Goal: Information Seeking & Learning: Learn about a topic

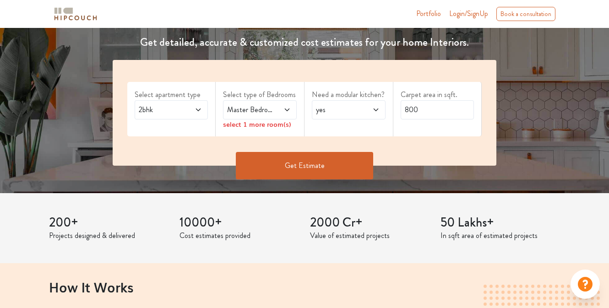
scroll to position [136, 0]
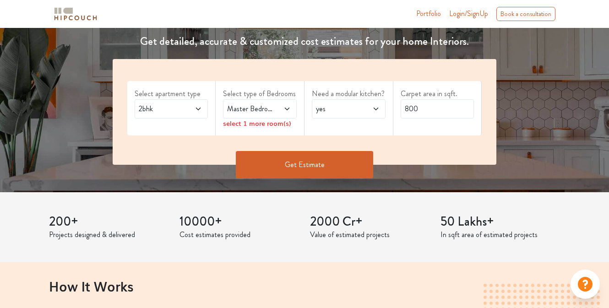
click at [197, 107] on icon at bounding box center [198, 108] width 7 height 7
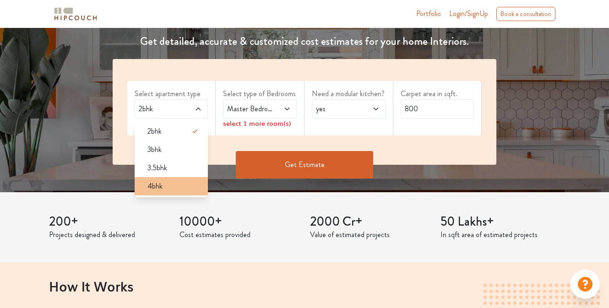
click at [175, 189] on div "4bhk" at bounding box center [174, 186] width 68 height 11
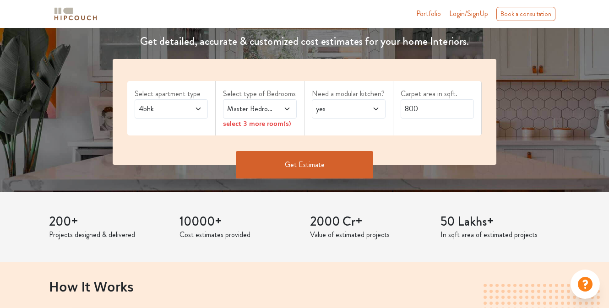
click at [269, 111] on span "Master Bedroom" at bounding box center [249, 108] width 49 height 11
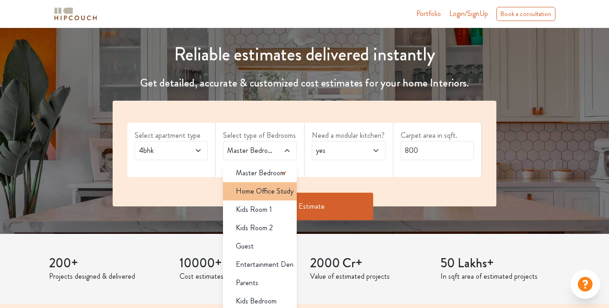
scroll to position [98, 0]
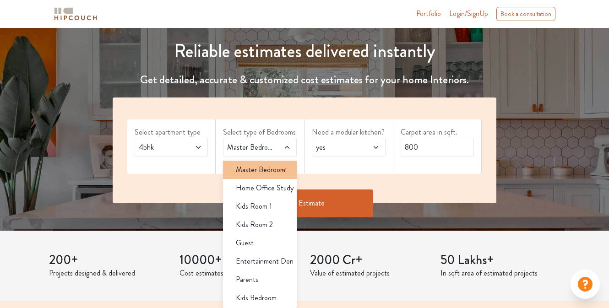
click at [265, 165] on span "Master Bedroom" at bounding box center [260, 169] width 49 height 11
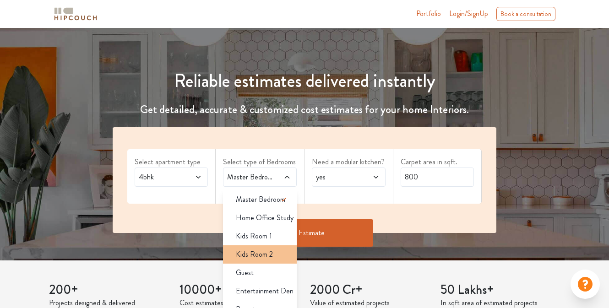
scroll to position [38, 0]
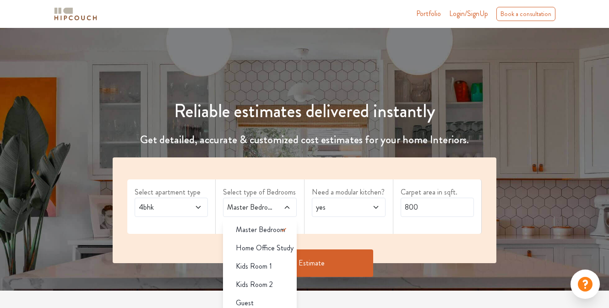
click at [469, 239] on div "Select apartment type 4bhk Select type of Bedrooms Master Bedroom Master Bedroo…" at bounding box center [305, 210] width 384 height 106
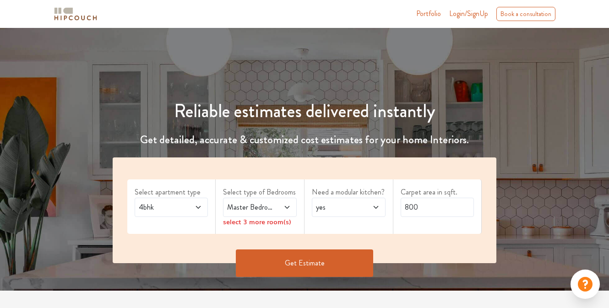
click at [287, 204] on icon at bounding box center [286, 207] width 7 height 7
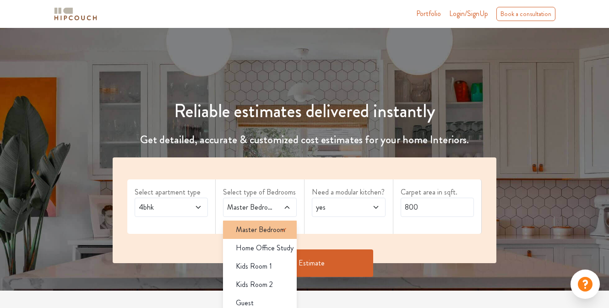
click at [267, 229] on span "Master Bedroom" at bounding box center [260, 229] width 49 height 11
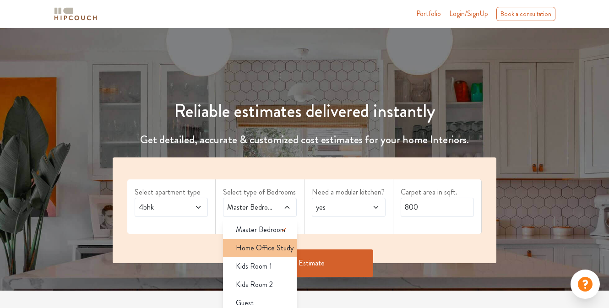
click at [259, 250] on span "Home Office Study" at bounding box center [265, 248] width 58 height 11
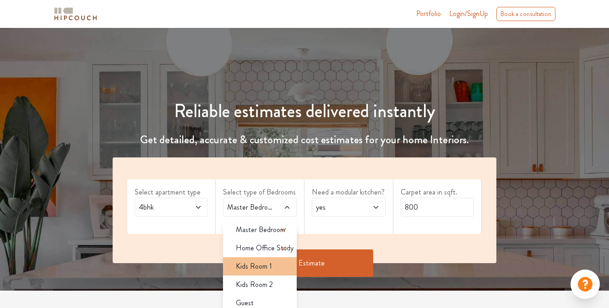
click at [255, 266] on span "Kids Room 1" at bounding box center [254, 266] width 36 height 11
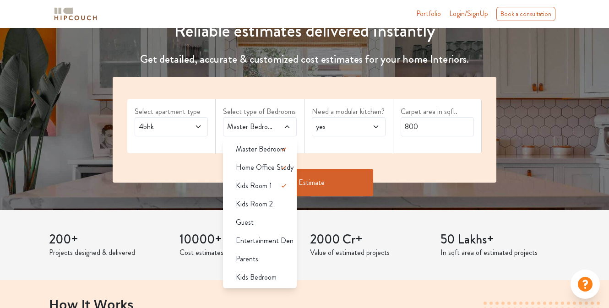
scroll to position [119, 0]
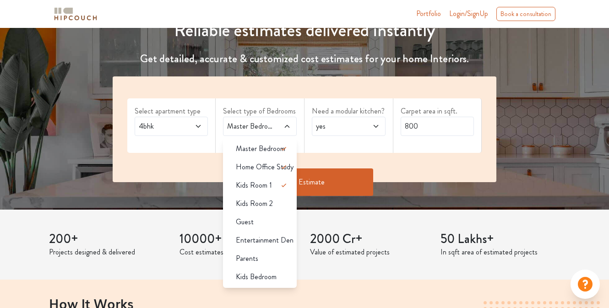
click at [360, 127] on span "yes" at bounding box center [338, 126] width 49 height 11
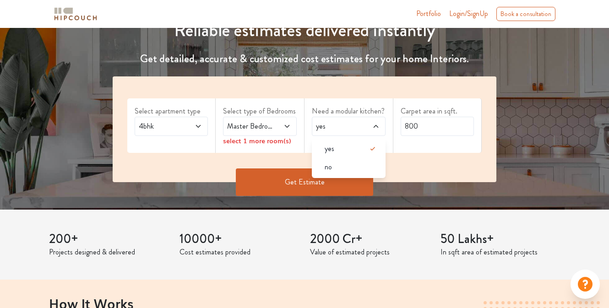
click at [360, 127] on span "yes" at bounding box center [338, 126] width 49 height 11
click at [440, 129] on input "800" at bounding box center [438, 126] width 74 height 19
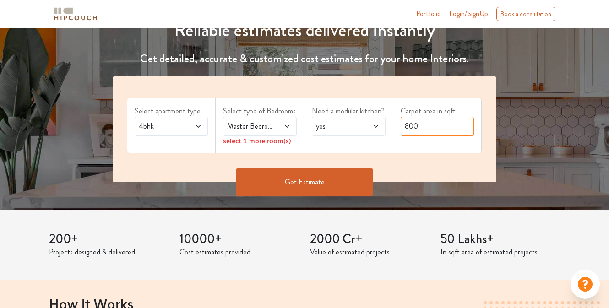
click at [440, 129] on input "800" at bounding box center [438, 126] width 74 height 19
type input "4000"
click at [264, 132] on div "Master Bedroom,Home Office Study,Kids Room 1" at bounding box center [260, 126] width 74 height 19
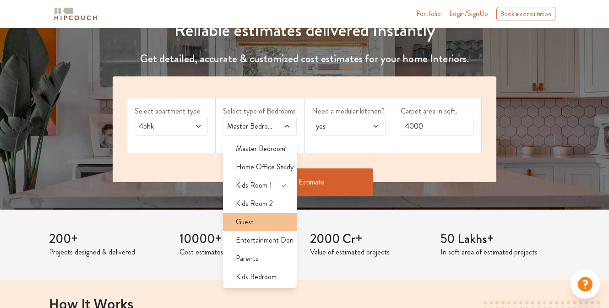
click at [264, 224] on div "Guest" at bounding box center [262, 222] width 68 height 11
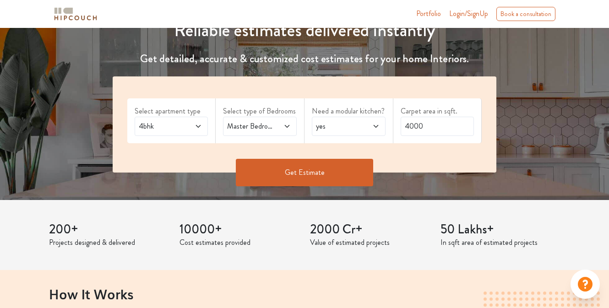
click at [306, 168] on button "Get Estimate" at bounding box center [304, 172] width 137 height 27
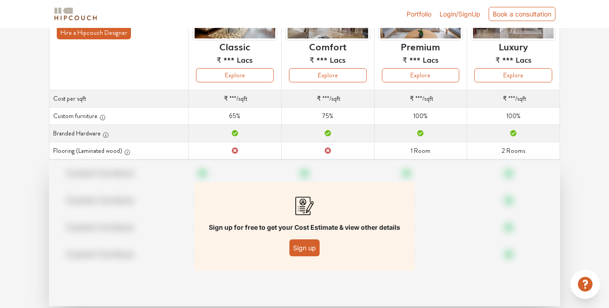
scroll to position [113, 0]
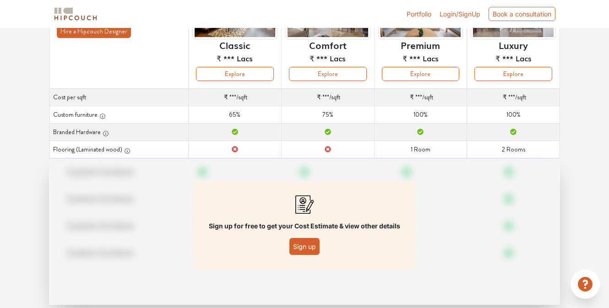
click at [304, 252] on button "Sign up" at bounding box center [304, 246] width 30 height 17
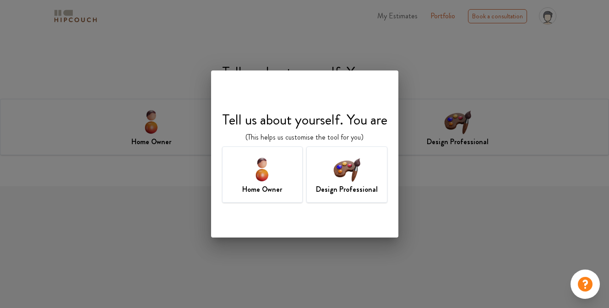
click at [270, 168] on img at bounding box center [262, 169] width 30 height 30
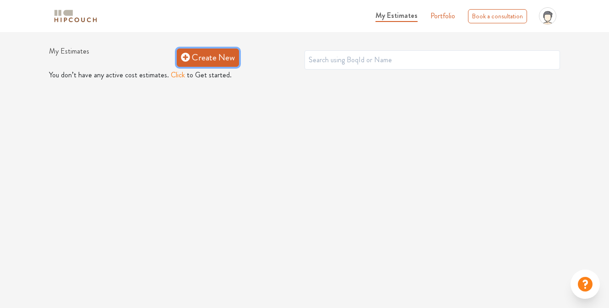
click at [211, 64] on link "Create New" at bounding box center [208, 58] width 62 height 18
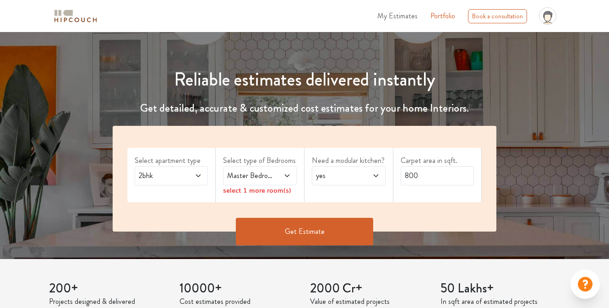
scroll to position [75, 0]
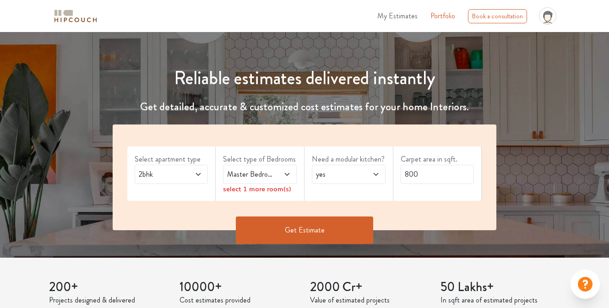
click at [194, 177] on span at bounding box center [194, 174] width 16 height 11
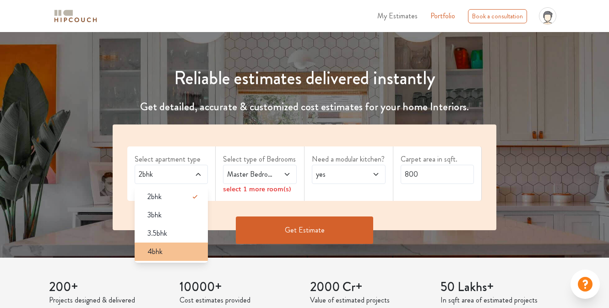
click at [181, 249] on div "4bhk" at bounding box center [174, 251] width 68 height 11
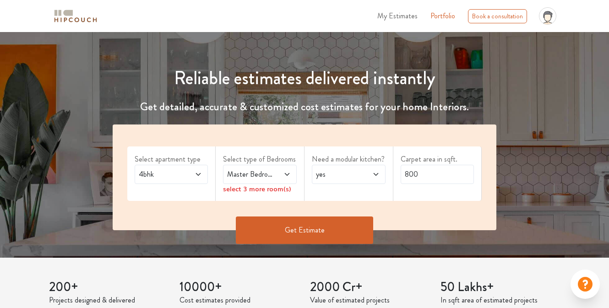
click at [277, 172] on span at bounding box center [282, 174] width 16 height 11
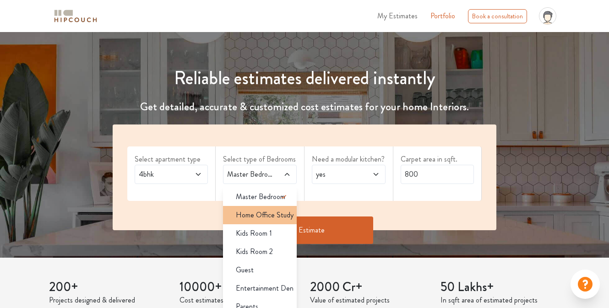
click at [275, 218] on span "Home Office Study" at bounding box center [265, 215] width 58 height 11
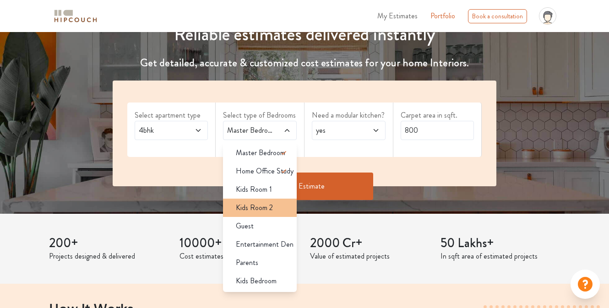
scroll to position [121, 0]
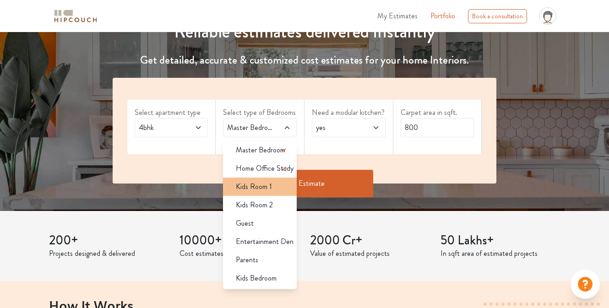
click at [267, 190] on span "Kids Room 1" at bounding box center [254, 186] width 36 height 11
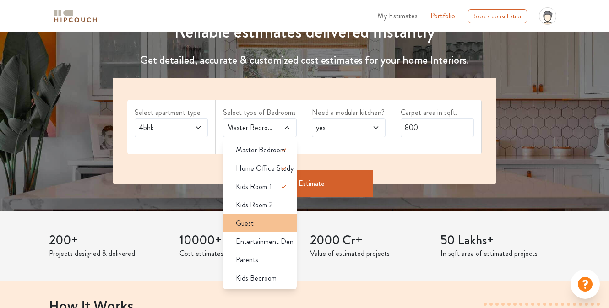
click at [262, 230] on li "Guest" at bounding box center [260, 223] width 74 height 18
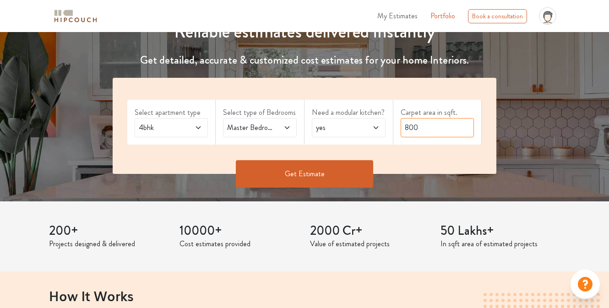
click at [427, 127] on input "800" at bounding box center [438, 127] width 74 height 19
type input "4000"
click at [319, 175] on button "Get Estimate" at bounding box center [304, 173] width 137 height 27
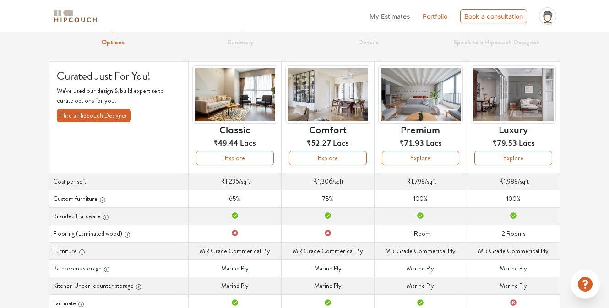
scroll to position [32, 0]
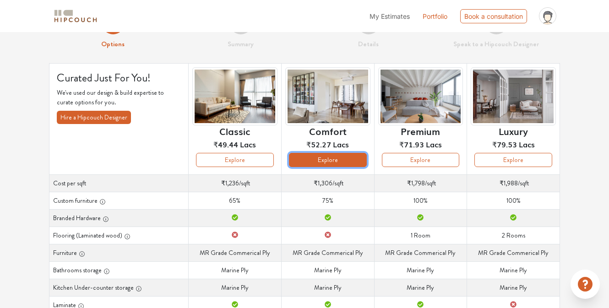
click at [323, 158] on button "Explore" at bounding box center [328, 160] width 78 height 14
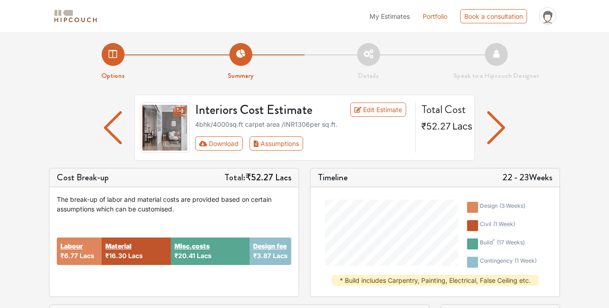
click at [499, 123] on img "button" at bounding box center [496, 127] width 18 height 33
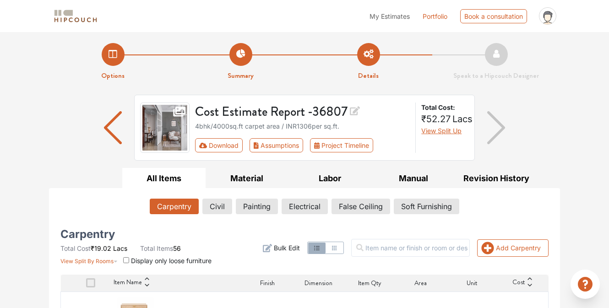
click at [501, 124] on img "button" at bounding box center [496, 127] width 18 height 33
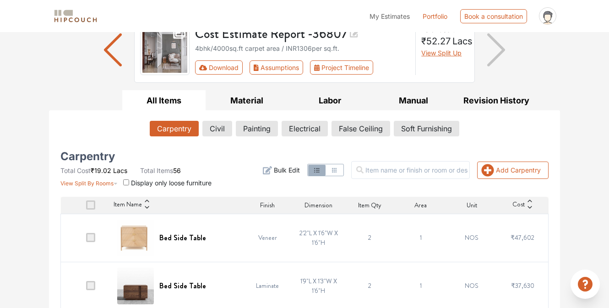
scroll to position [81, 0]
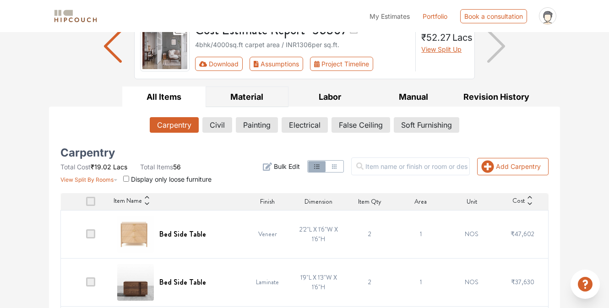
click at [243, 91] on button "Material" at bounding box center [247, 97] width 83 height 21
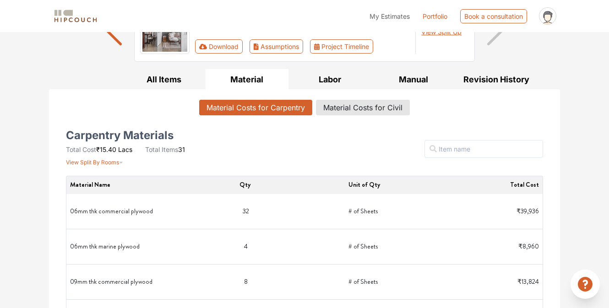
scroll to position [100, 0]
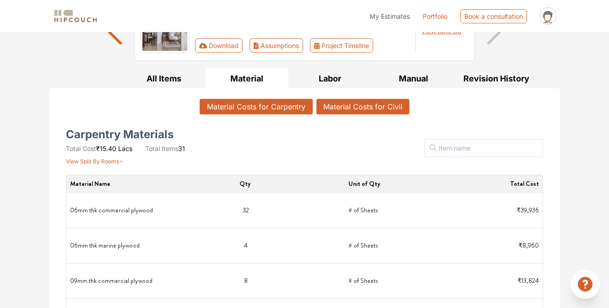
click at [379, 111] on button "Material Costs for Civil" at bounding box center [362, 107] width 93 height 16
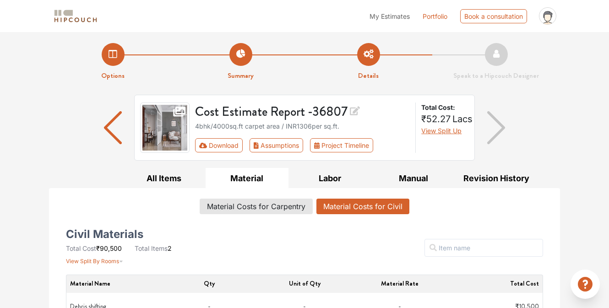
scroll to position [55, 0]
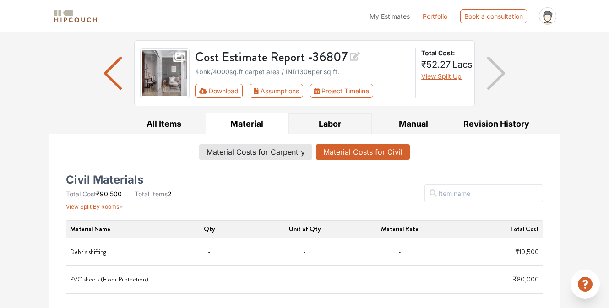
click at [337, 124] on button "Labor" at bounding box center [329, 124] width 83 height 21
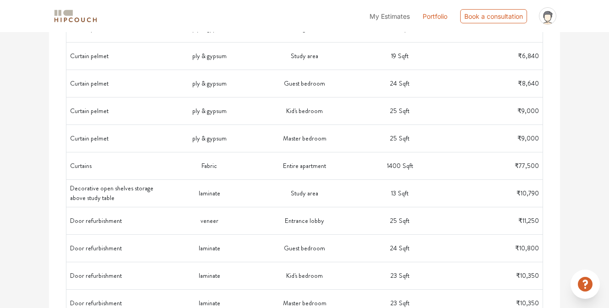
scroll to position [0, 0]
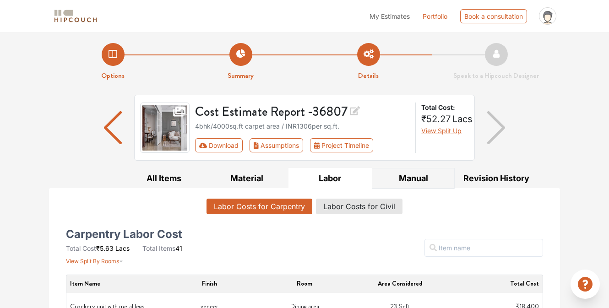
click at [419, 178] on button "Manual" at bounding box center [413, 178] width 83 height 21
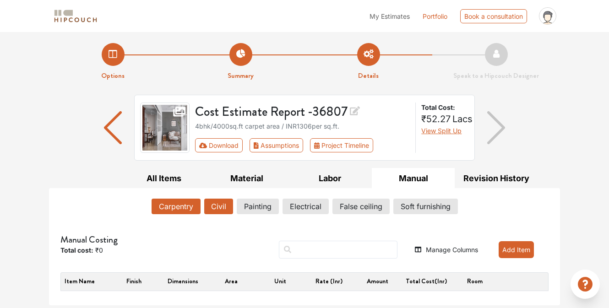
click at [217, 207] on button "Civil" at bounding box center [218, 207] width 29 height 16
click at [256, 210] on button "Painting" at bounding box center [258, 207] width 41 height 16
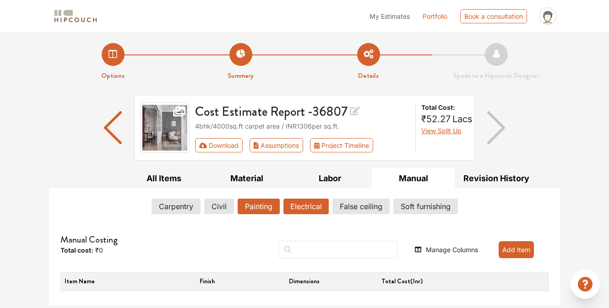
click at [297, 207] on button "Electrical" at bounding box center [305, 207] width 45 height 16
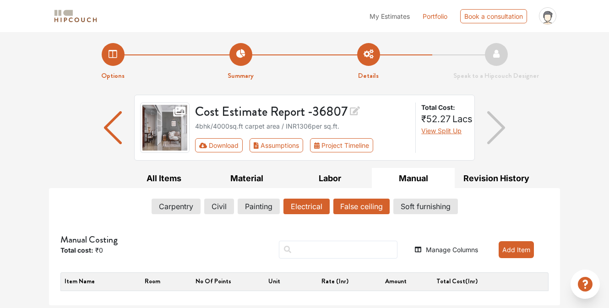
click at [352, 209] on button "False ceiling" at bounding box center [361, 207] width 56 height 16
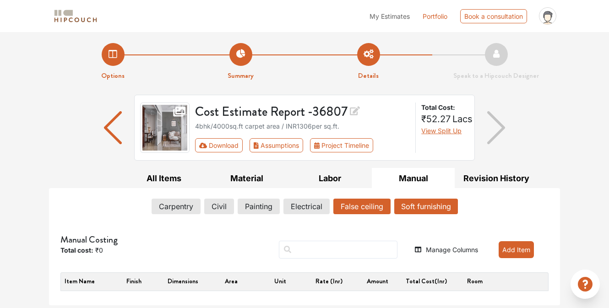
click at [421, 208] on button "Soft furnishing" at bounding box center [426, 207] width 64 height 16
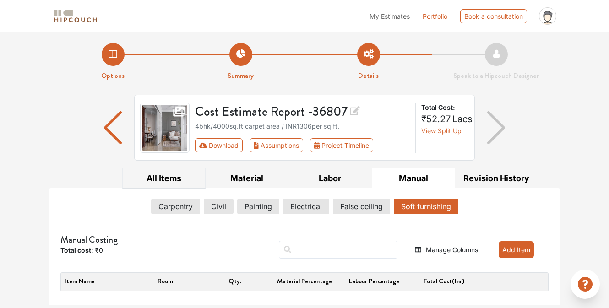
click at [167, 177] on button "All Items" at bounding box center [163, 178] width 83 height 21
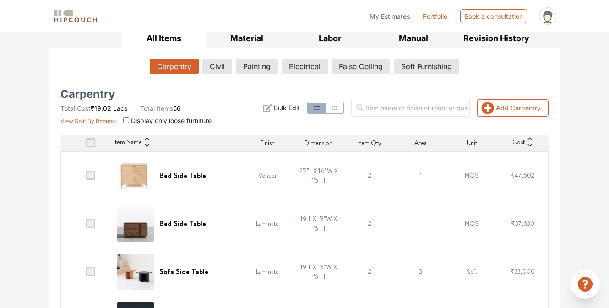
scroll to position [141, 0]
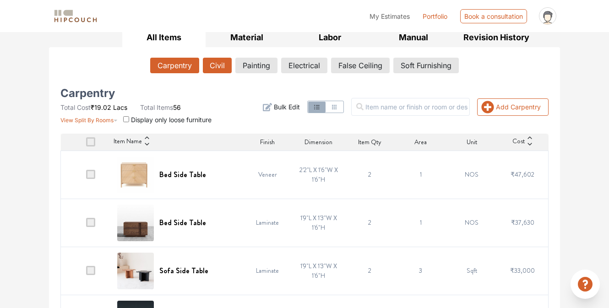
click at [218, 66] on button "Civil" at bounding box center [217, 66] width 29 height 16
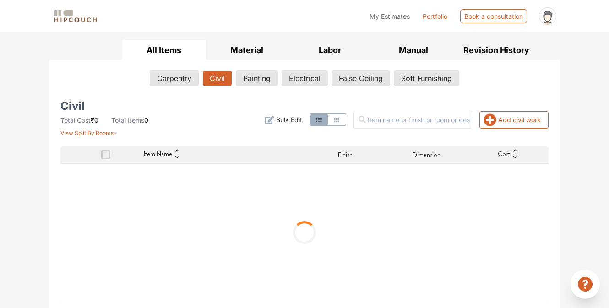
scroll to position [87, 0]
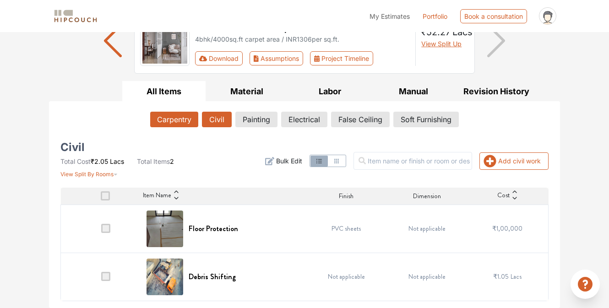
click at [170, 119] on button "Carpentry" at bounding box center [174, 120] width 48 height 16
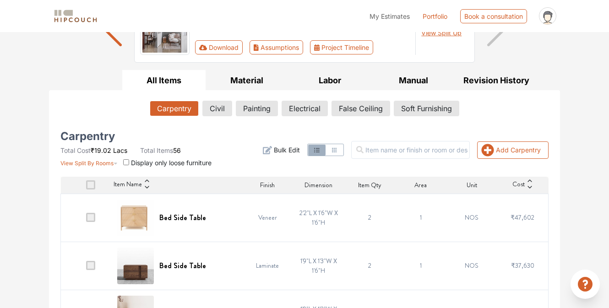
scroll to position [102, 0]
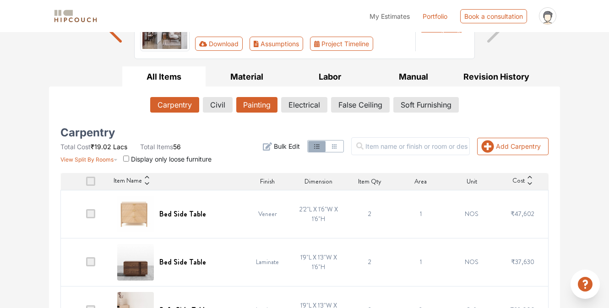
click at [253, 109] on button "Painting" at bounding box center [256, 105] width 41 height 16
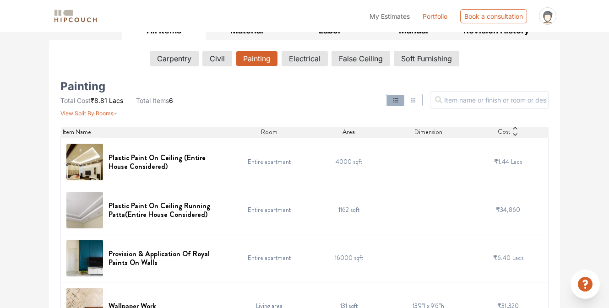
scroll to position [0, 0]
